Goal: Navigation & Orientation: Find specific page/section

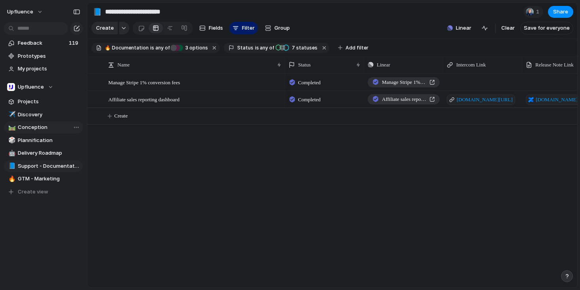
click at [38, 127] on span "Conception" at bounding box center [49, 127] width 63 height 8
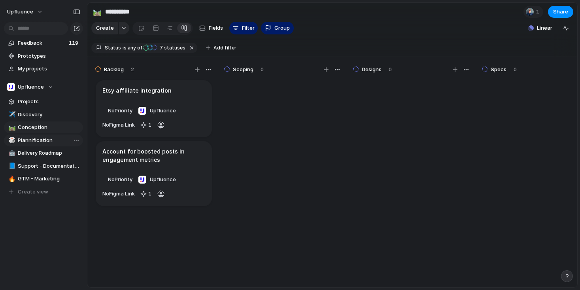
click at [36, 137] on span "Plannification" at bounding box center [49, 140] width 63 height 8
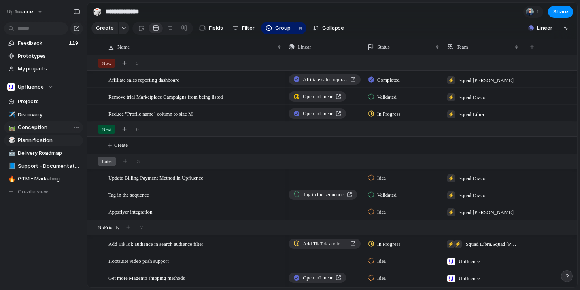
click at [41, 122] on link "🛤️ Conception" at bounding box center [43, 127] width 79 height 12
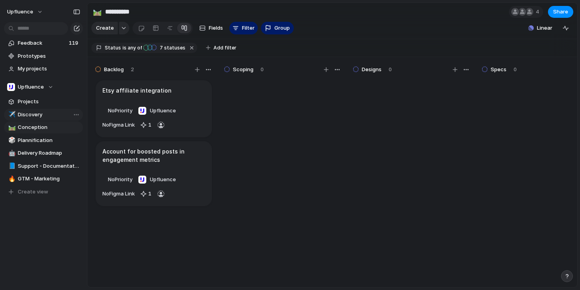
click at [41, 115] on span "Discovery" at bounding box center [49, 115] width 63 height 8
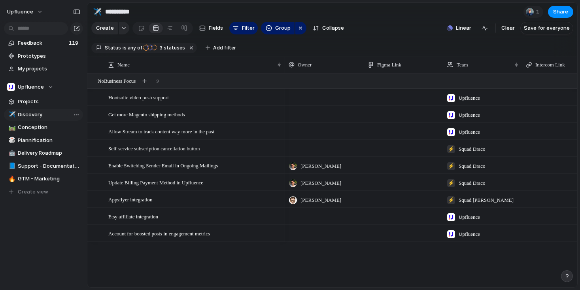
type input "*********"
click at [45, 99] on span "Projects" at bounding box center [49, 102] width 63 height 8
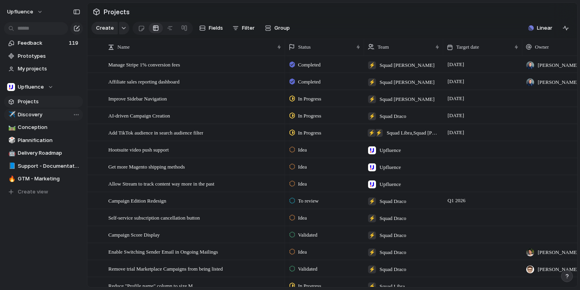
click at [43, 116] on span "Discovery" at bounding box center [49, 115] width 63 height 8
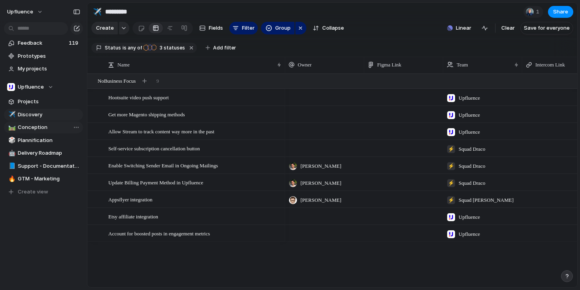
click at [41, 126] on span "Conception" at bounding box center [49, 127] width 63 height 8
type input "**********"
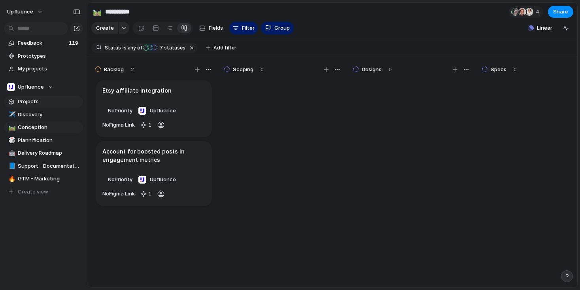
click at [45, 105] on link "Projects" at bounding box center [43, 102] width 79 height 12
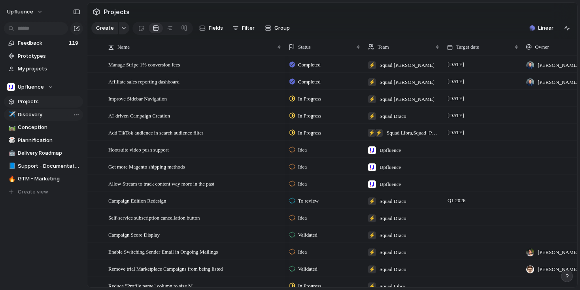
click at [43, 117] on span "Discovery" at bounding box center [49, 115] width 63 height 8
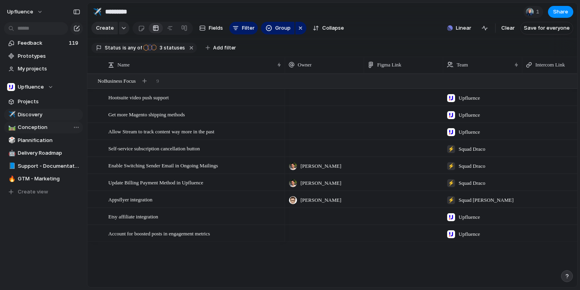
click at [41, 127] on span "Conception" at bounding box center [49, 127] width 63 height 8
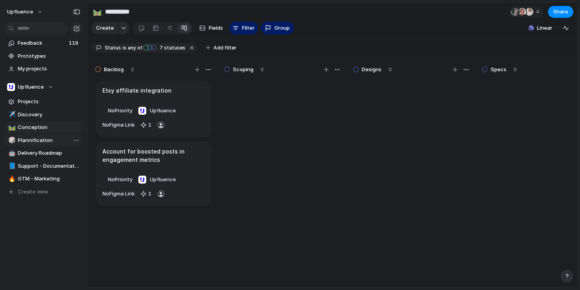
click at [38, 137] on span "Plannification" at bounding box center [49, 140] width 63 height 8
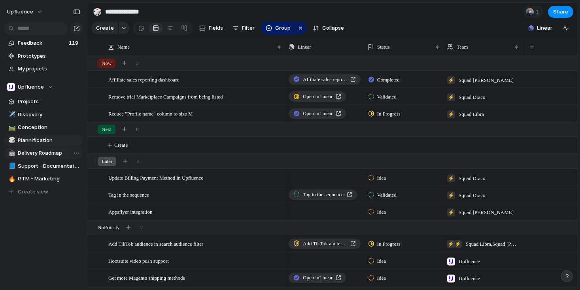
click at [38, 151] on span "Delivery Roadmap" at bounding box center [49, 153] width 63 height 8
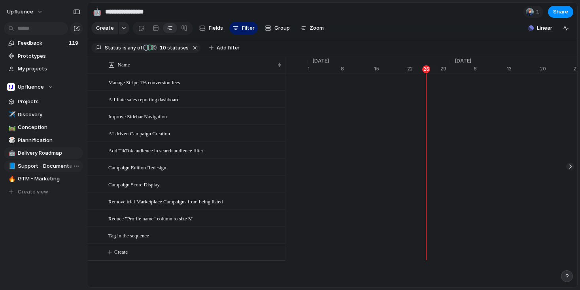
scroll to position [0, 5181]
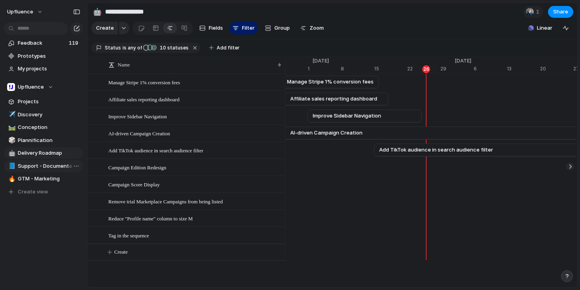
click at [39, 165] on span "Support - Documentation" at bounding box center [49, 166] width 63 height 8
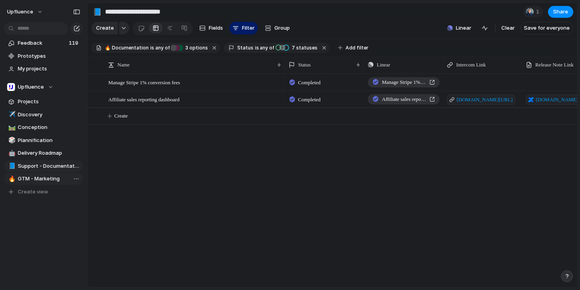
click at [40, 174] on link "🔥 GTM - Marketing" at bounding box center [43, 179] width 79 height 12
type input "**********"
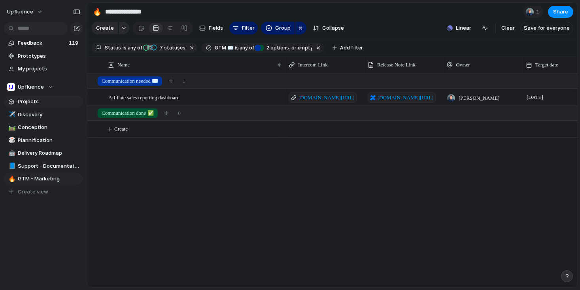
click at [36, 101] on span "Projects" at bounding box center [49, 102] width 63 height 8
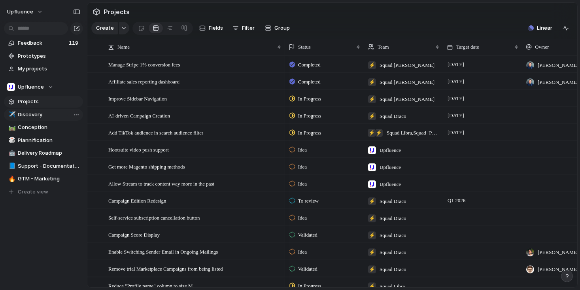
click at [35, 112] on span "Discovery" at bounding box center [49, 115] width 63 height 8
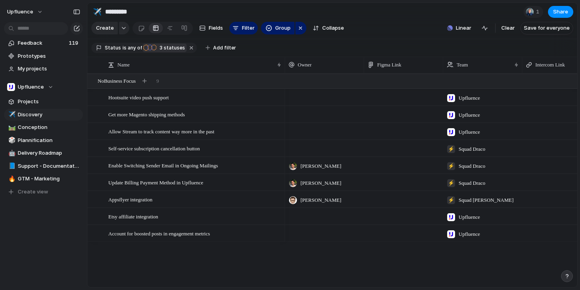
click at [159, 47] on span "3" at bounding box center [160, 48] width 6 height 6
click at [206, 260] on div "Idea Candidate Backlog Scoping Designs Specs To review Validated To plan Planne…" at bounding box center [290, 145] width 580 height 290
click at [48, 129] on span "Conception" at bounding box center [49, 127] width 63 height 8
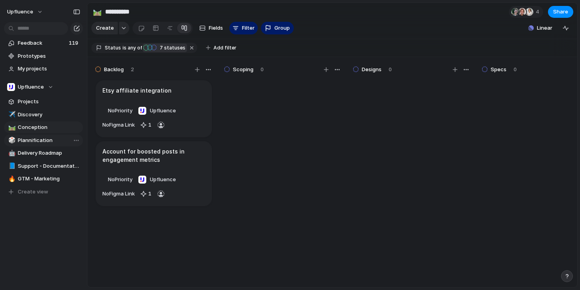
click at [49, 137] on span "Plannification" at bounding box center [49, 140] width 63 height 8
type input "**********"
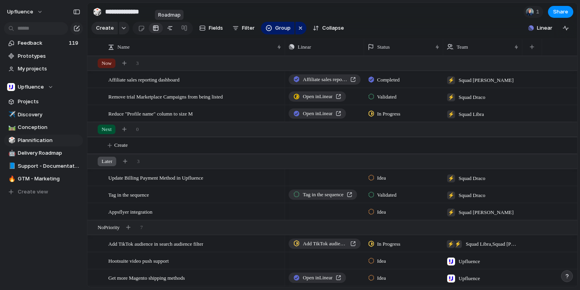
click at [169, 26] on div at bounding box center [170, 28] width 6 height 13
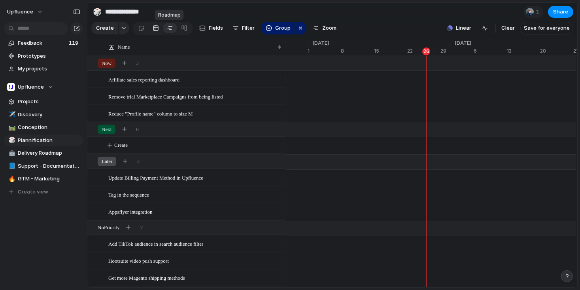
scroll to position [0, 5181]
click at [142, 30] on div at bounding box center [141, 28] width 7 height 13
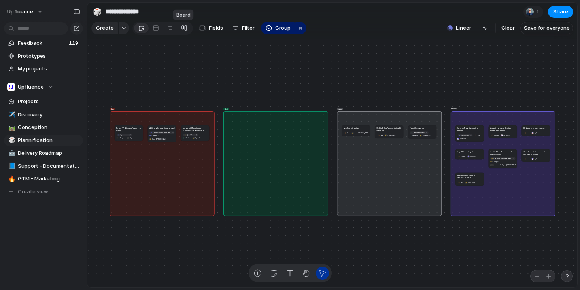
click at [183, 28] on div at bounding box center [184, 28] width 6 height 13
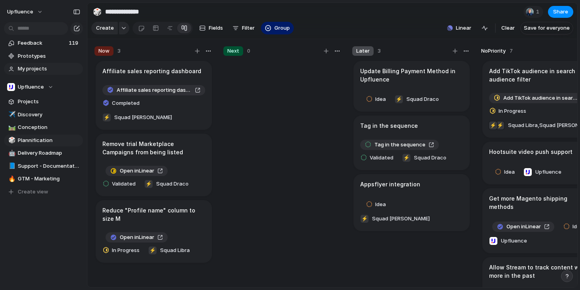
click at [40, 72] on span "My projects" at bounding box center [49, 69] width 63 height 8
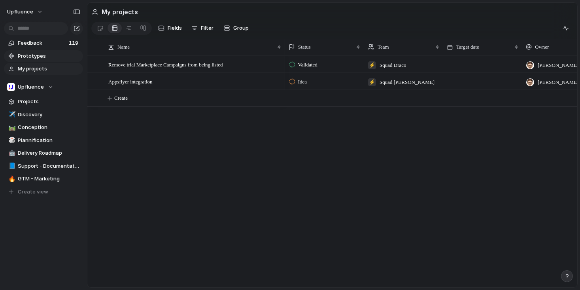
click at [44, 58] on span "Prototypes" at bounding box center [49, 56] width 63 height 8
click at [60, 45] on span "Feedback" at bounding box center [42, 43] width 49 height 8
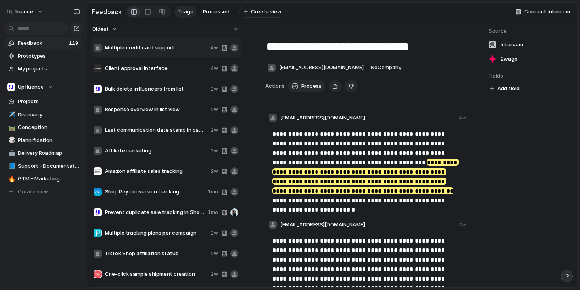
click at [409, 165] on mark "**********" at bounding box center [366, 177] width 186 height 36
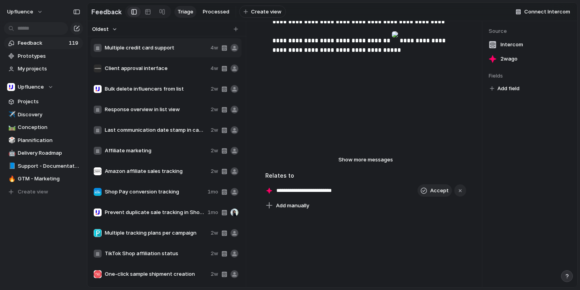
scroll to position [360, 0]
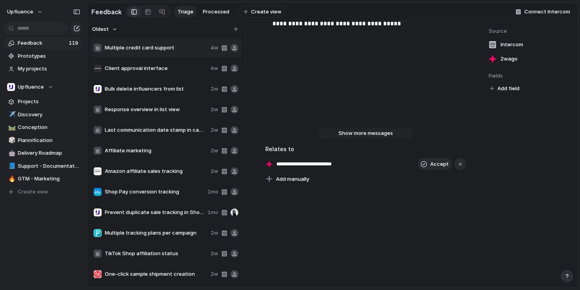
click at [374, 134] on span "Show more messages" at bounding box center [366, 133] width 55 height 8
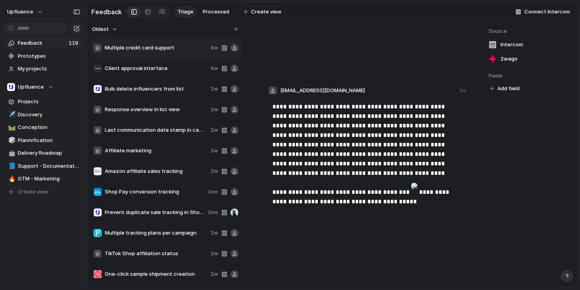
scroll to position [451, 0]
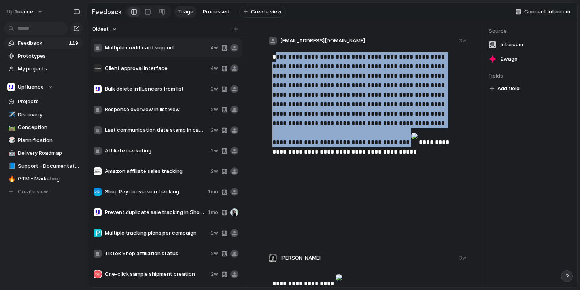
drag, startPoint x: 274, startPoint y: 57, endPoint x: 398, endPoint y: 132, distance: 145.0
click at [398, 132] on p "**********" at bounding box center [367, 145] width 188 height 186
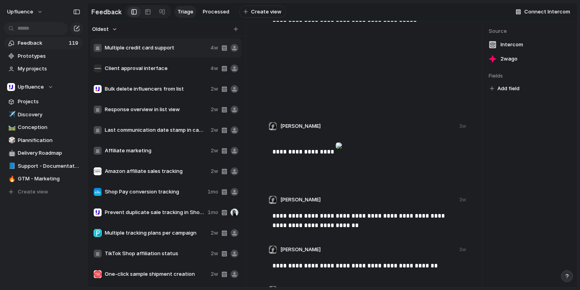
scroll to position [131, 0]
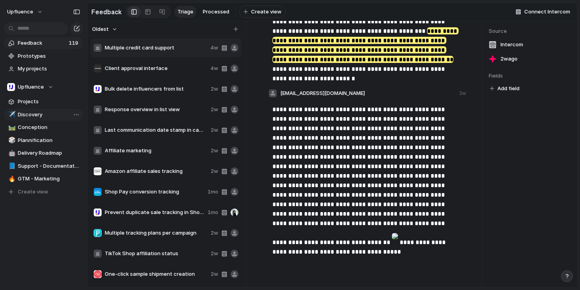
click at [46, 116] on span "Discovery" at bounding box center [49, 115] width 63 height 8
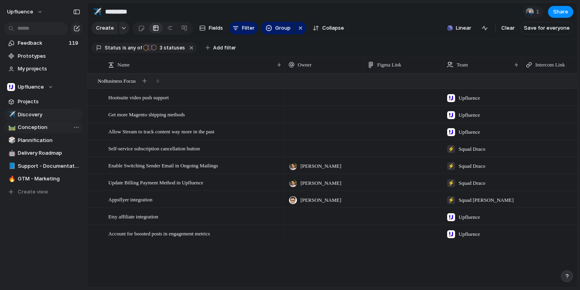
click at [45, 130] on span "Conception" at bounding box center [49, 127] width 63 height 8
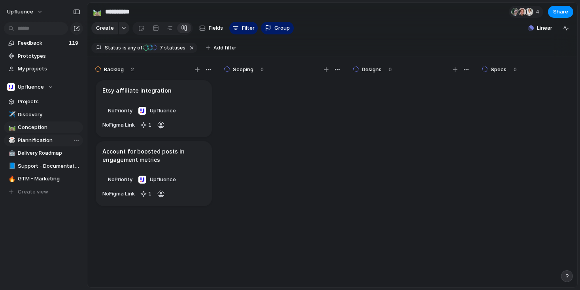
click at [44, 136] on link "🎲 Plannification" at bounding box center [43, 141] width 79 height 12
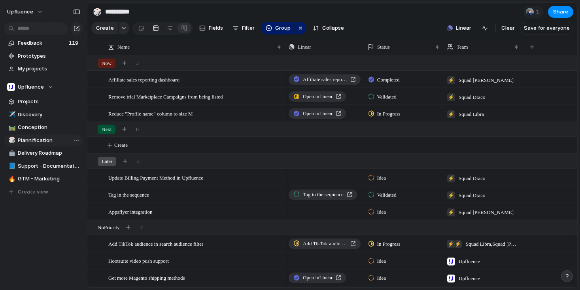
type input "**********"
click at [34, 13] on button "Upfluence" at bounding box center [26, 12] width 44 height 13
click at [36, 28] on span "Settings" at bounding box center [29, 30] width 22 height 8
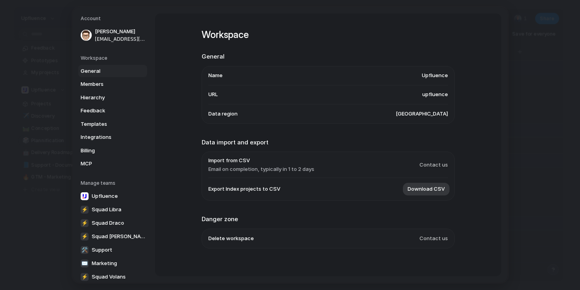
scroll to position [62, 0]
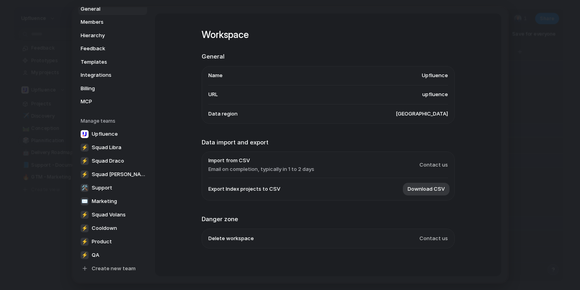
click at [430, 166] on span "Contact us" at bounding box center [434, 165] width 28 height 8
click at [429, 165] on span "Contact us" at bounding box center [434, 165] width 28 height 8
drag, startPoint x: 202, startPoint y: 157, endPoint x: 385, endPoint y: 177, distance: 183.4
click at [385, 177] on ul "Import from CSV Email on completion, typically in 1 to 2 days Contact us Export…" at bounding box center [328, 176] width 253 height 49
click at [437, 167] on span "Contact us" at bounding box center [434, 165] width 28 height 8
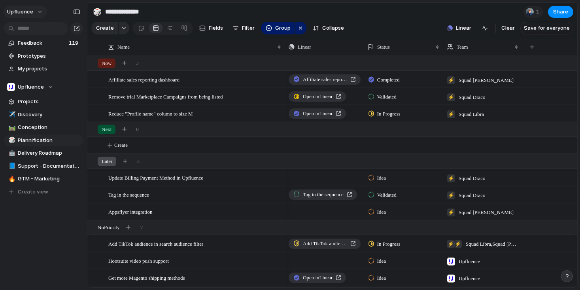
click at [31, 10] on span "Upfluence" at bounding box center [20, 12] width 26 height 8
click at [32, 30] on span "Settings" at bounding box center [29, 30] width 22 height 8
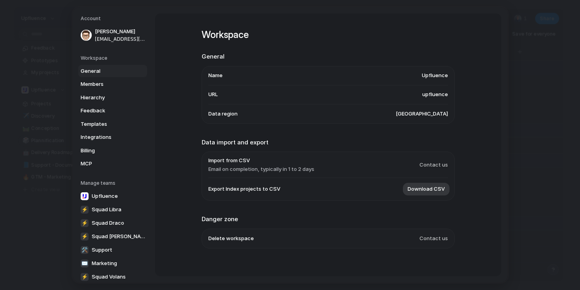
drag, startPoint x: 206, startPoint y: 156, endPoint x: 341, endPoint y: 165, distance: 135.2
click at [345, 165] on ul "Import from CSV Email on completion, typically in 1 to 2 days Contact us Export…" at bounding box center [328, 176] width 253 height 49
click at [425, 167] on span "Contact us" at bounding box center [434, 165] width 28 height 8
click at [440, 167] on span "Contact us" at bounding box center [434, 165] width 28 height 8
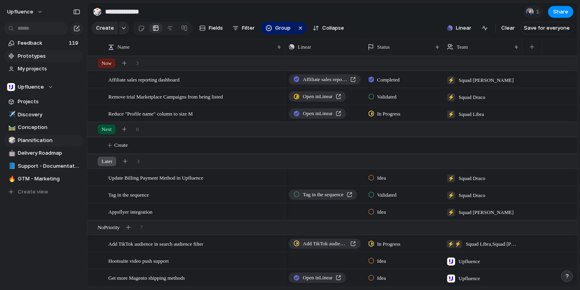
click at [46, 57] on span "Prototypes" at bounding box center [49, 56] width 63 height 8
click at [338, 99] on link "Open in Linear" at bounding box center [317, 96] width 57 height 10
click at [395, 97] on span "Validated" at bounding box center [386, 97] width 19 height 8
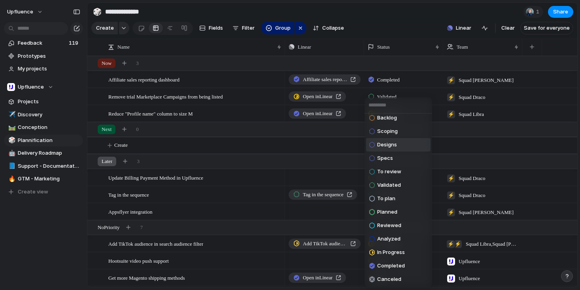
scroll to position [32, 0]
click at [392, 89] on div "Idea Candidate Backlog Scoping Designs Specs To review Validated To plan Planne…" at bounding box center [290, 145] width 580 height 290
